Goal: Information Seeking & Learning: Learn about a topic

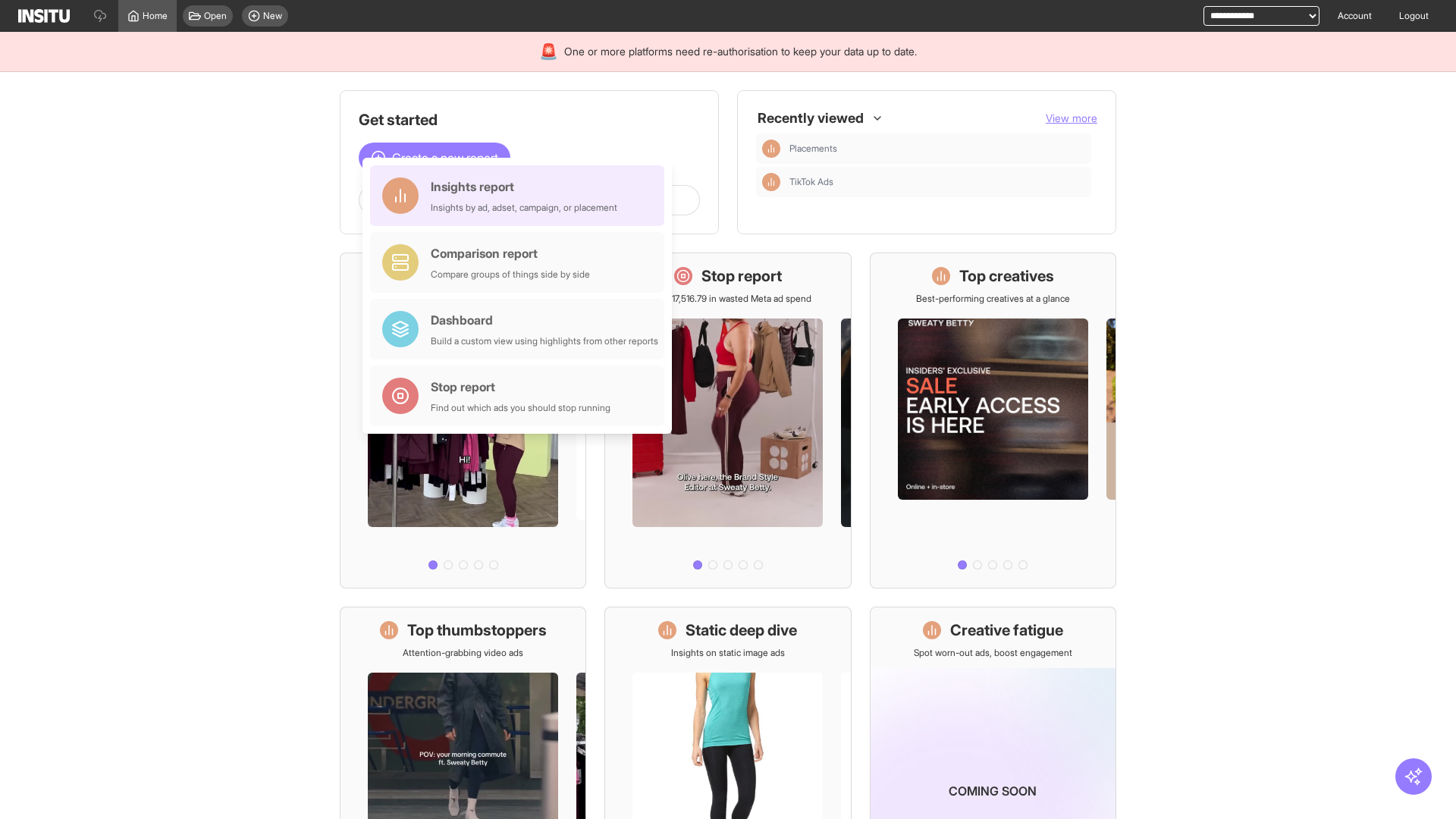
click at [521, 196] on div "Insights report Insights by ad, adset, campaign, or placement" at bounding box center [523, 196] width 187 height 37
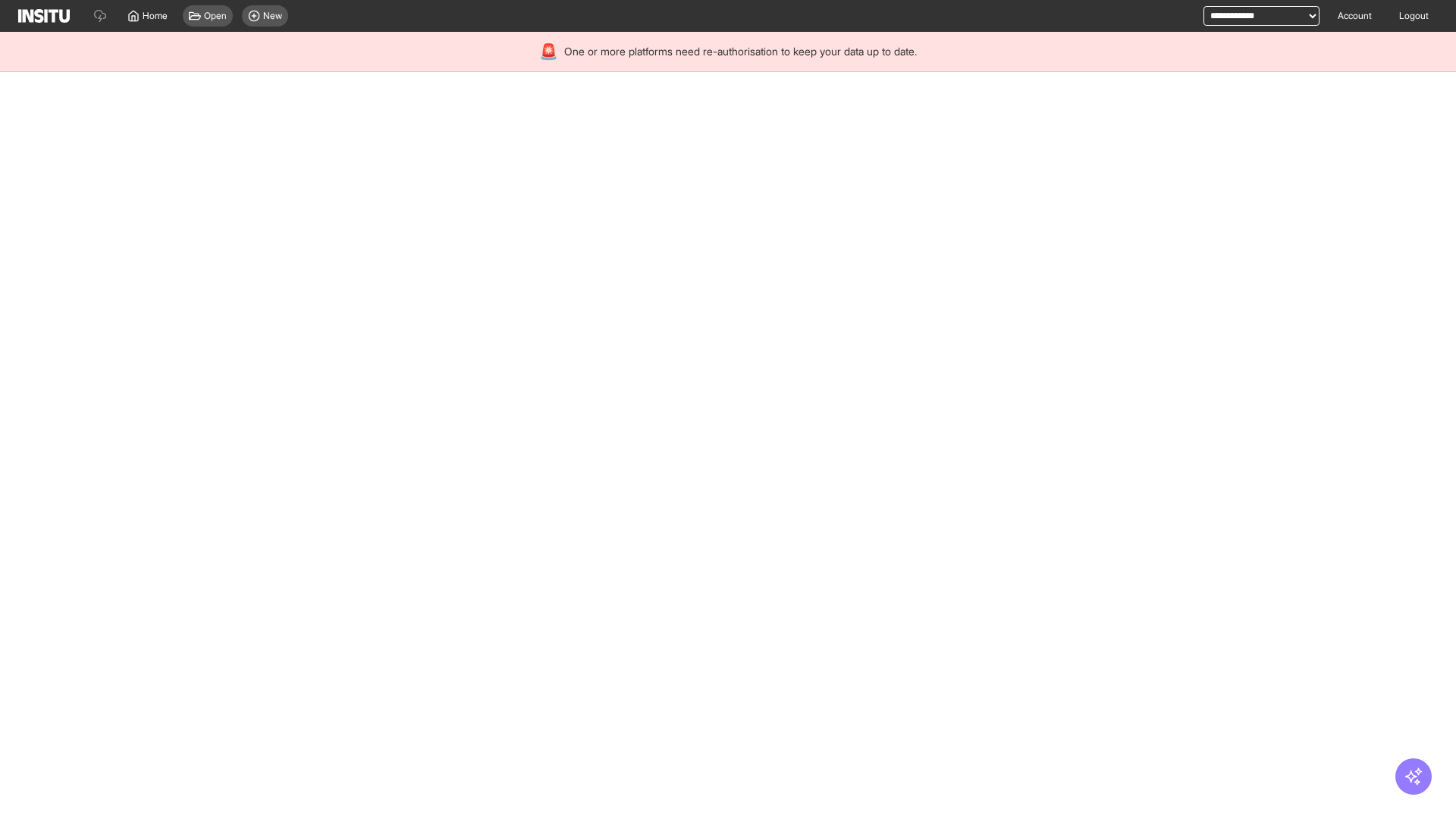
select select "**"
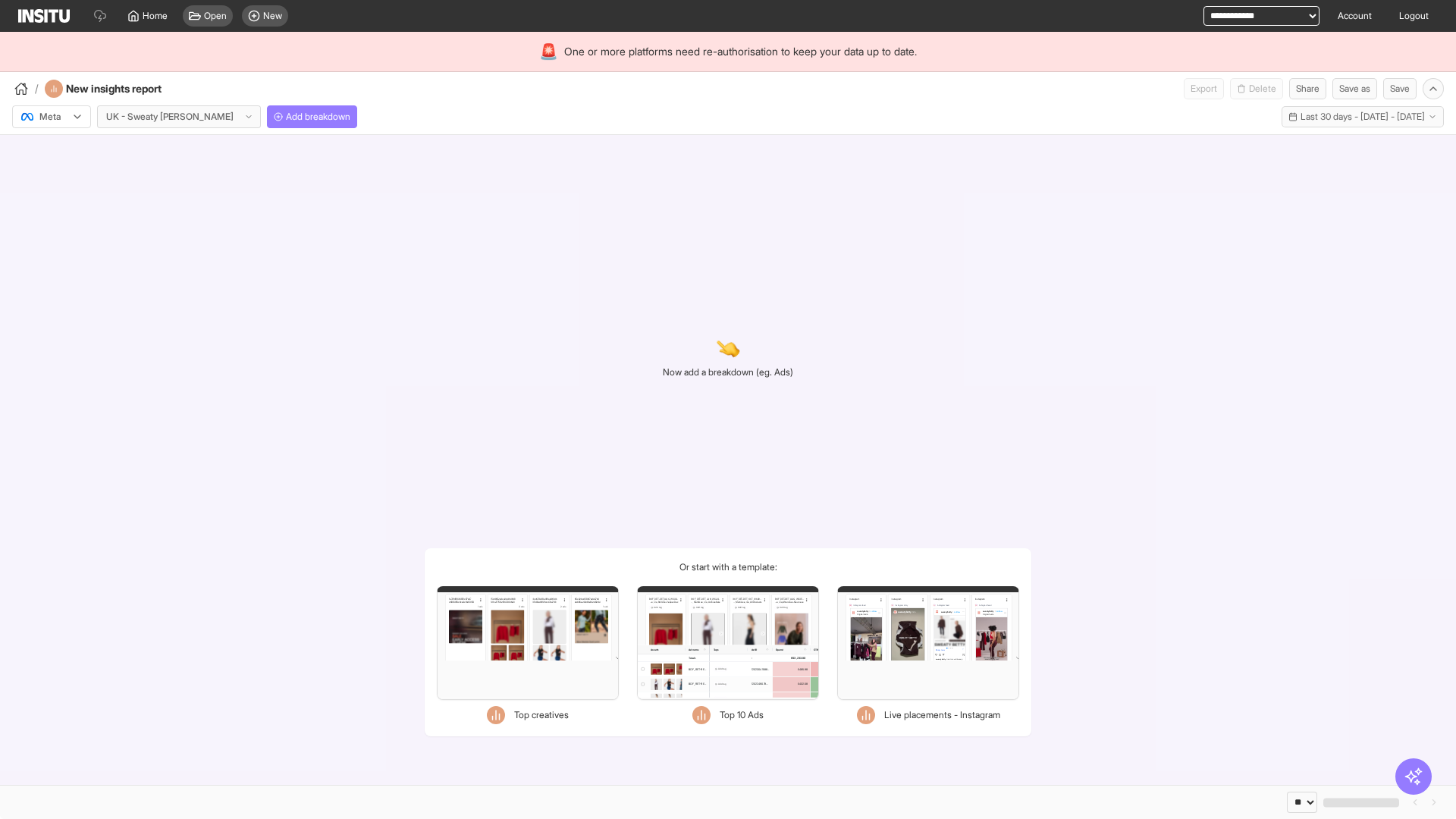
click at [51, 117] on div at bounding box center [41, 117] width 42 height 15
click at [51, 149] on span "Meta" at bounding box center [50, 149] width 20 height 14
click at [286, 117] on span "Add breakdown" at bounding box center [318, 117] width 64 height 12
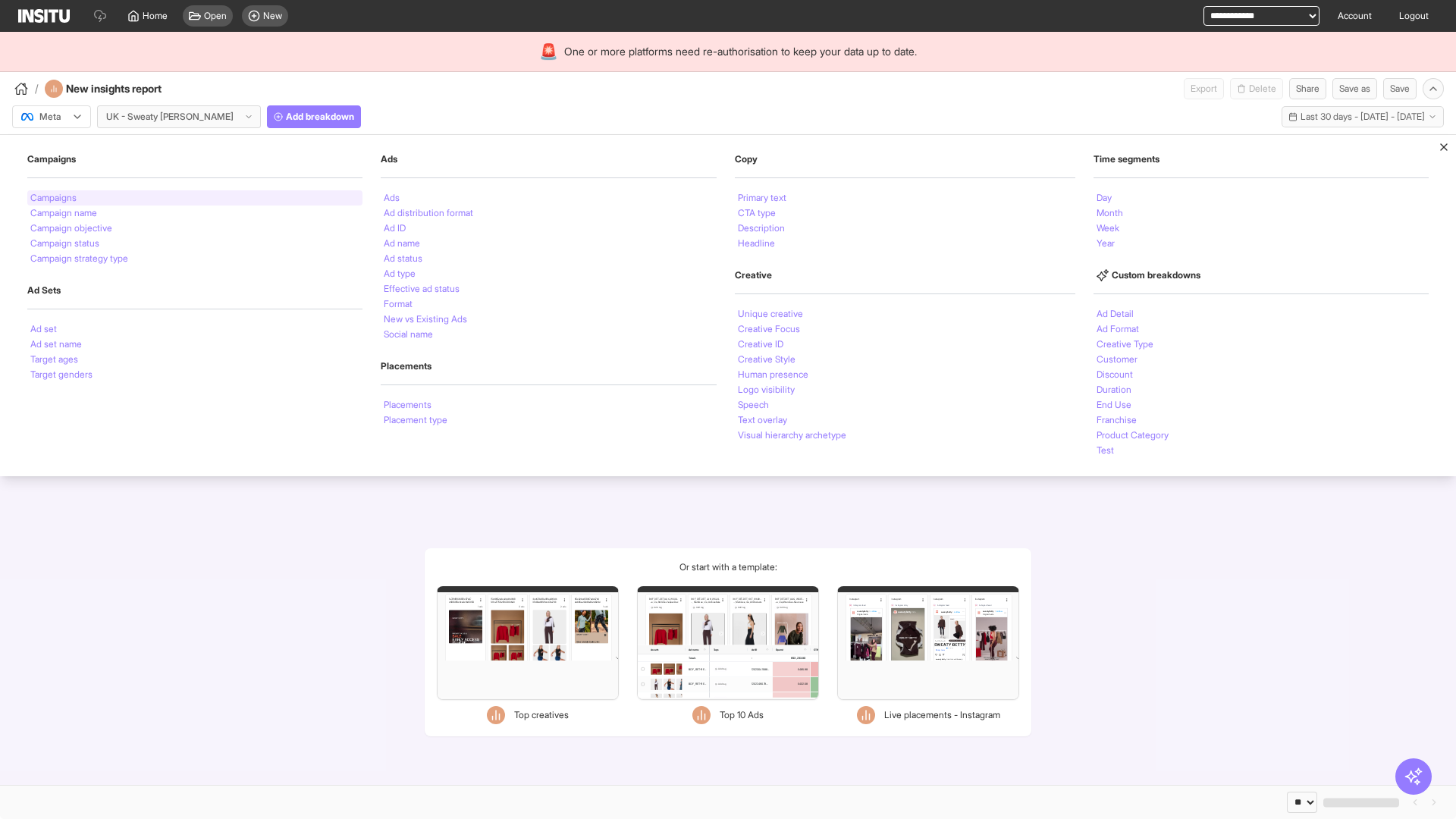
click at [55, 198] on li "Campaigns" at bounding box center [53, 197] width 46 height 9
